Goal: Book appointment/travel/reservation

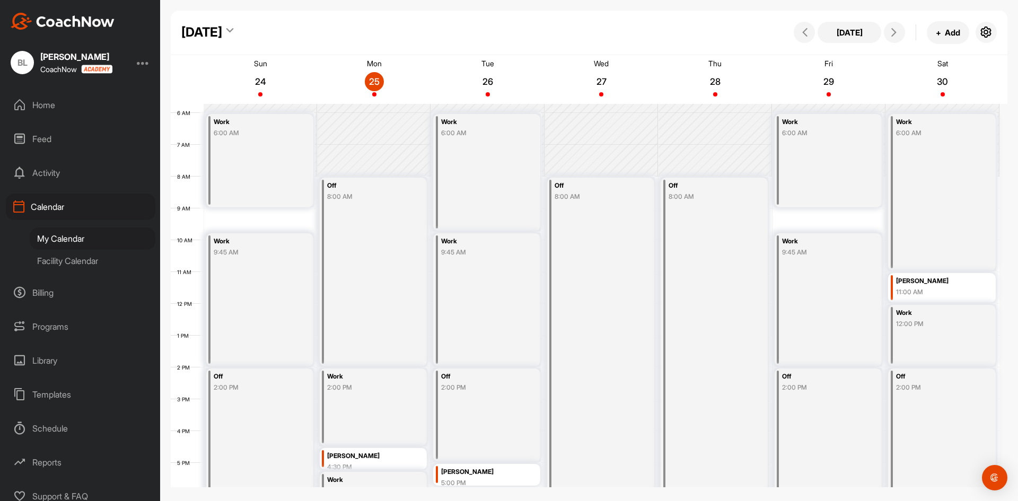
scroll to position [115, 0]
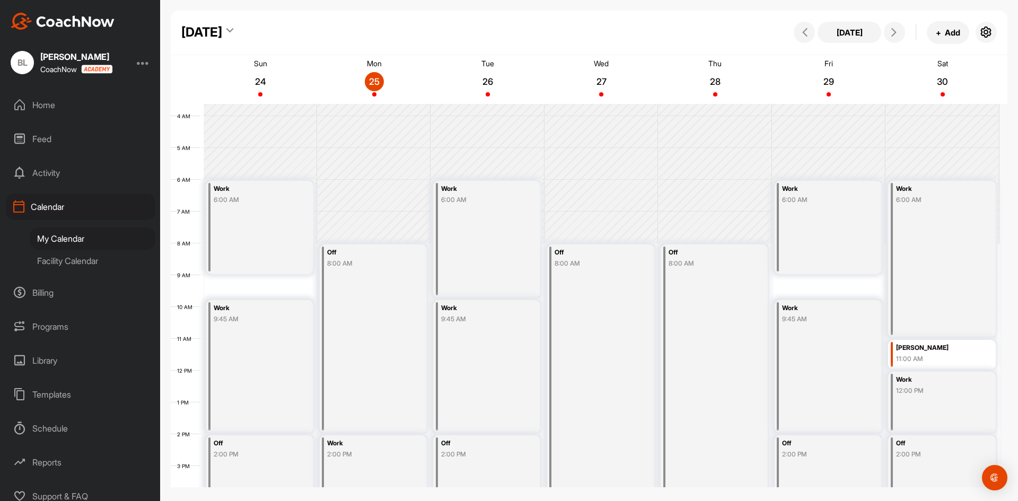
click at [806, 283] on div "12 AM 1 AM 2 AM 3 AM 4 AM 5 AM 6 AM 7 AM 8 AM 9 AM 10 AM 11 AM 12 PM 1 PM 2 PM …" at bounding box center [585, 371] width 829 height 764
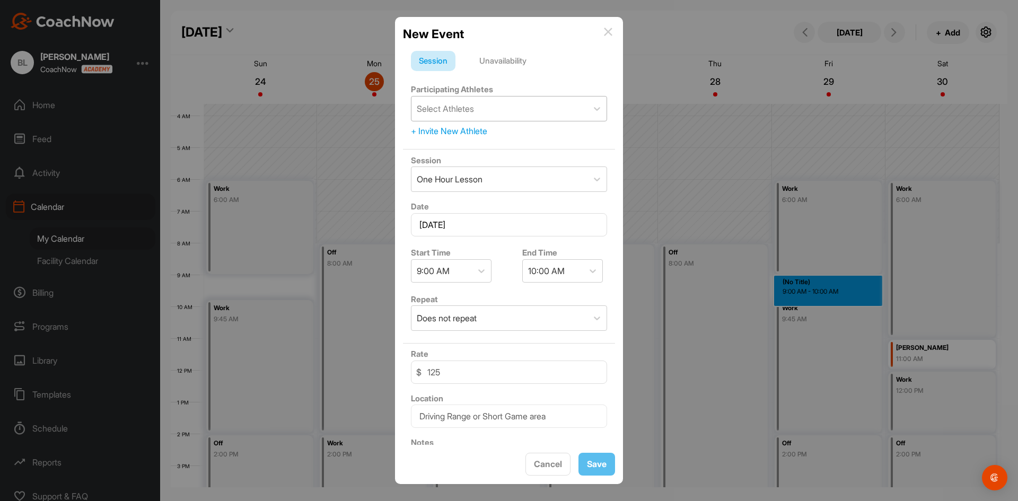
click at [507, 105] on div "Select Athletes" at bounding box center [500, 109] width 176 height 24
type input "farre"
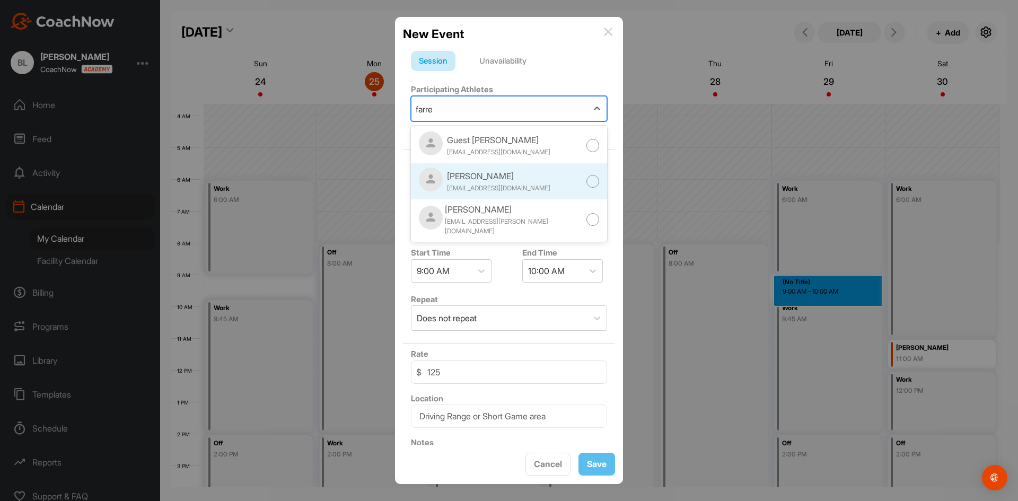
click at [587, 182] on div at bounding box center [593, 181] width 13 height 13
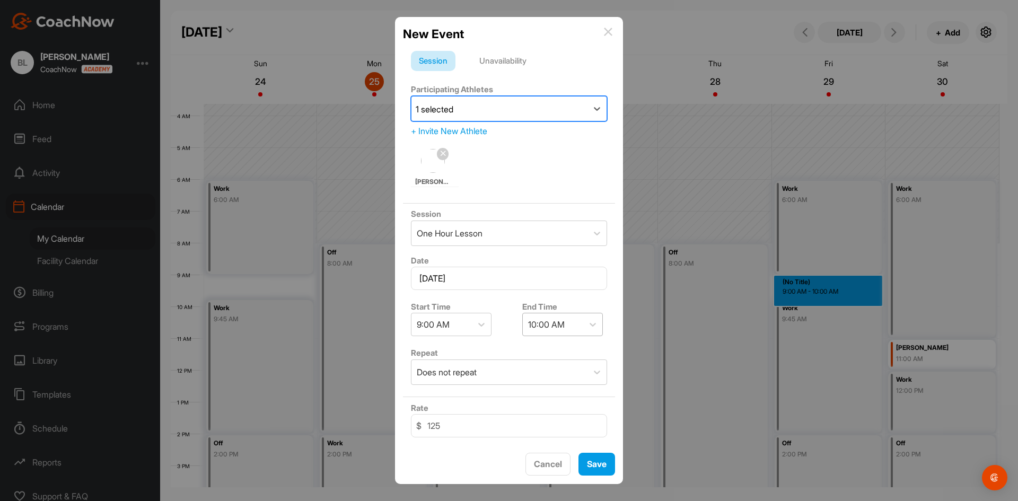
click at [572, 332] on div "10:00 AM" at bounding box center [553, 325] width 60 height 22
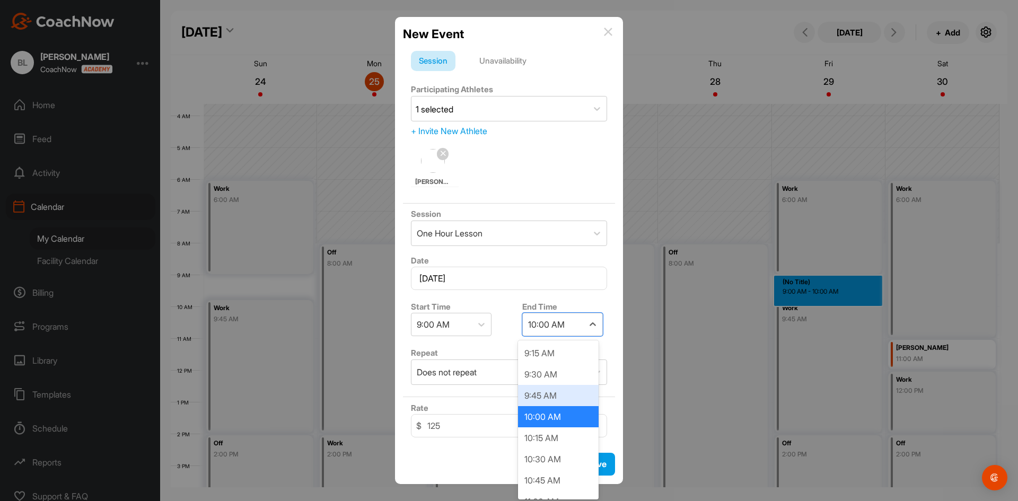
click at [552, 402] on div "9:45 AM" at bounding box center [558, 395] width 81 height 21
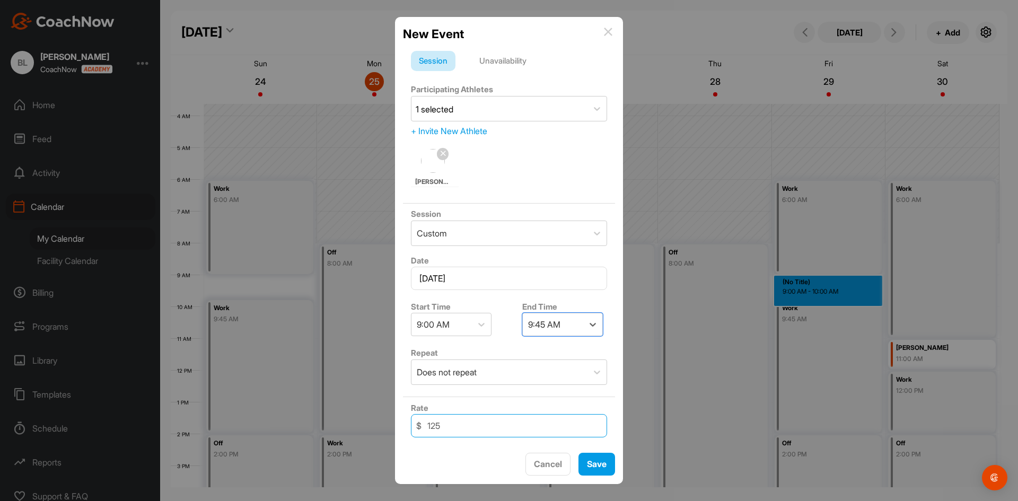
click at [507, 435] on input "125" at bounding box center [509, 425] width 196 height 23
type input "105"
click at [605, 465] on button "Save" at bounding box center [597, 464] width 37 height 23
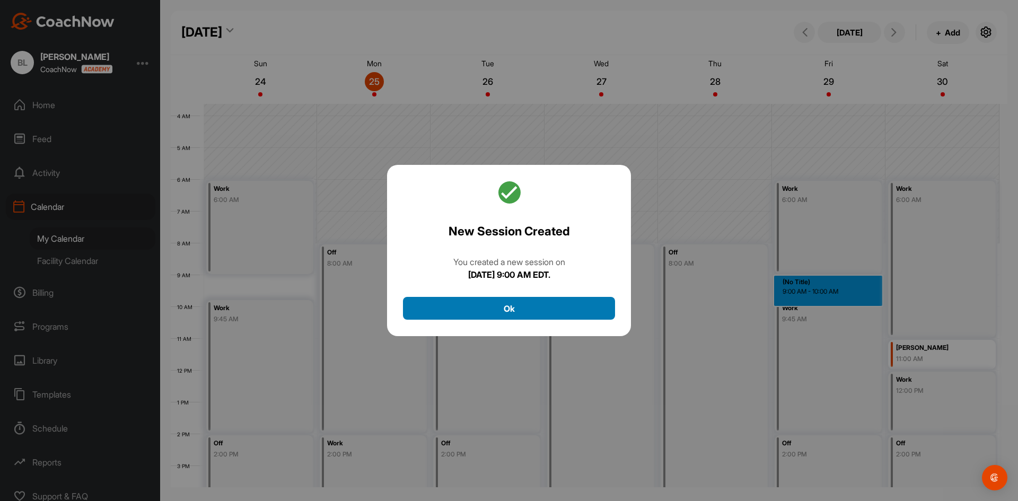
click at [549, 315] on button "Ok" at bounding box center [509, 308] width 212 height 23
